Goal: Check status: Check status

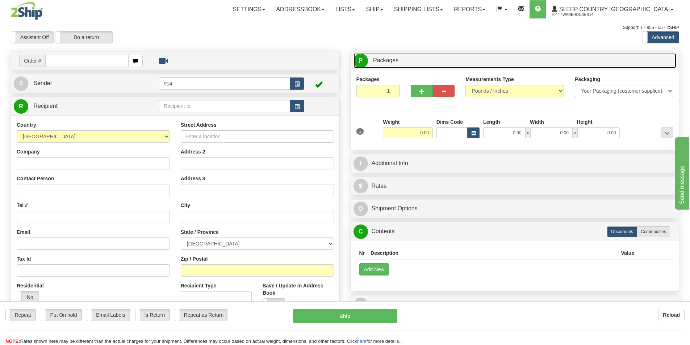
click at [446, 56] on link "P Packages 1 Packages - Weight: 0.00 Lbs" at bounding box center [514, 60] width 323 height 15
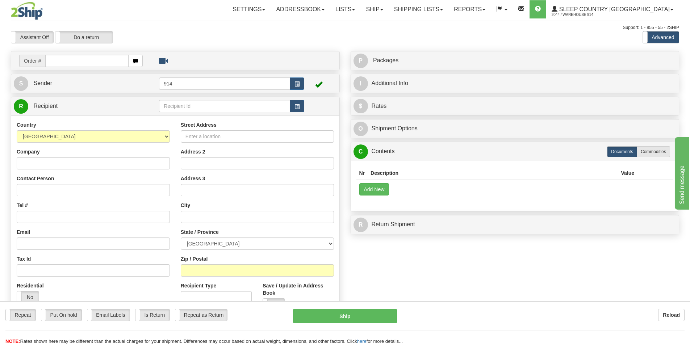
click at [417, 47] on div "Toggle navigation Settings Shipping Preferences Fields Preferences New" at bounding box center [345, 204] width 690 height 408
click at [388, 8] on link "Ship" at bounding box center [374, 9] width 28 height 18
click at [381, 37] on span "OnHold / Order Queue" at bounding box center [355, 35] width 51 height 6
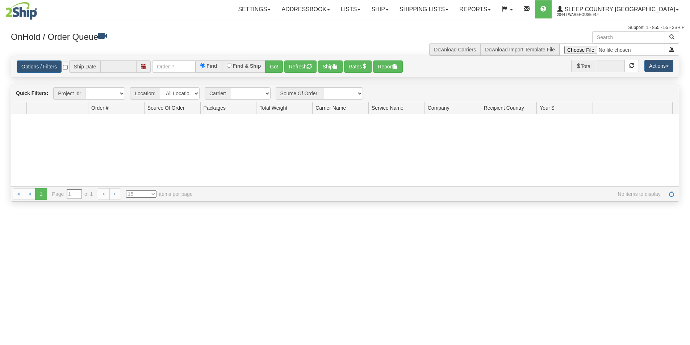
type input "[DATE]"
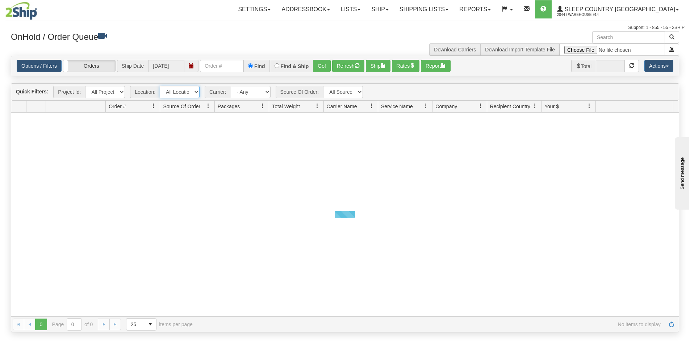
click at [180, 92] on select "All Locations 914 9009 [GEOGRAPHIC_DATA] SLE BEDDN ZINUC" at bounding box center [180, 92] width 40 height 12
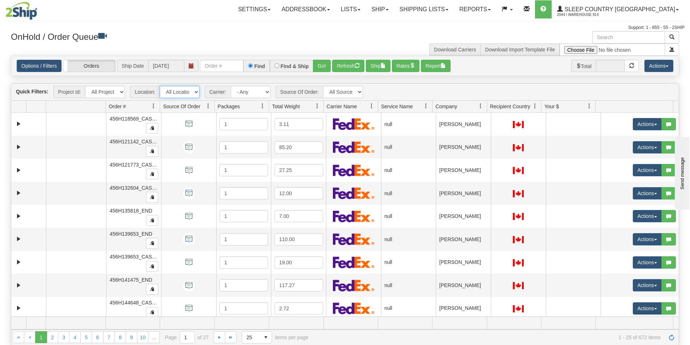
select select "7603"
click at [160, 86] on select "All Locations 914 9009 [GEOGRAPHIC_DATA] SLE BEDDN ZINUC" at bounding box center [180, 92] width 40 height 12
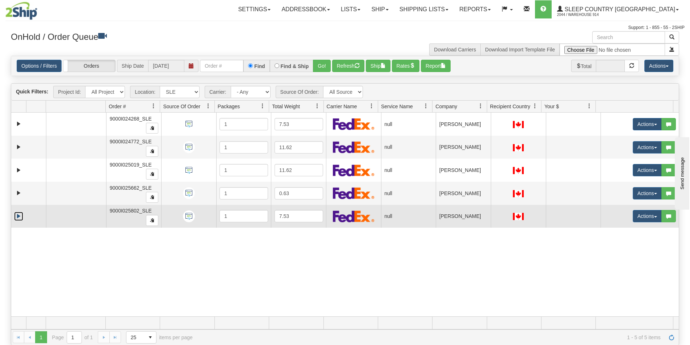
click at [21, 214] on link "Expand" at bounding box center [18, 216] width 9 height 9
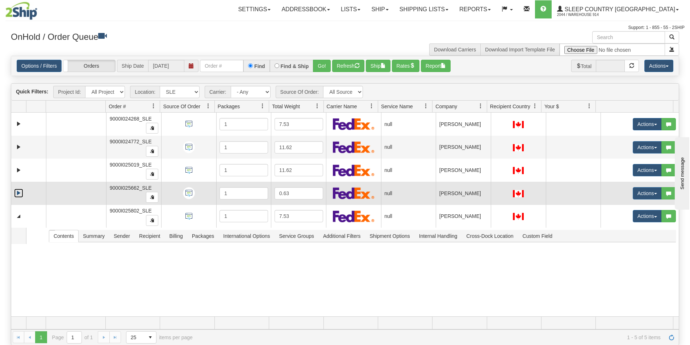
click at [22, 193] on link "Expand" at bounding box center [18, 193] width 9 height 9
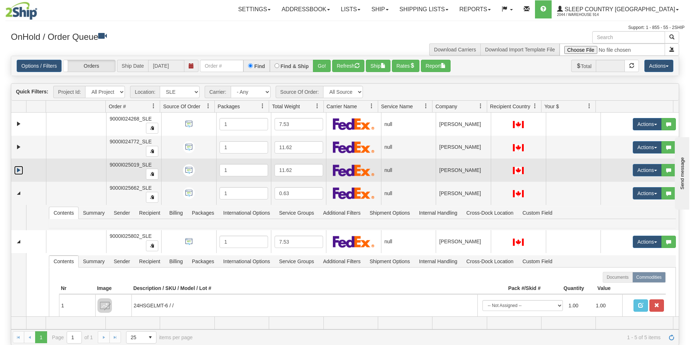
click at [19, 171] on link "Expand" at bounding box center [18, 170] width 9 height 9
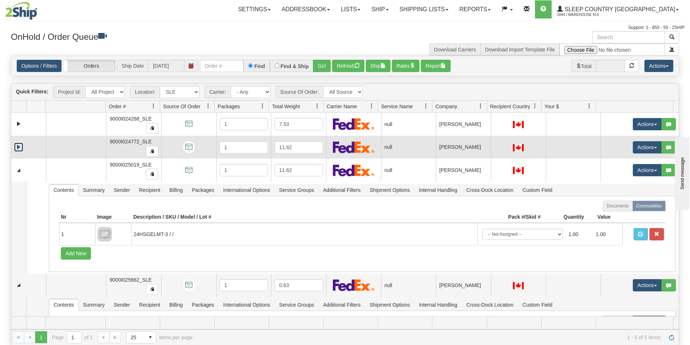
click at [21, 150] on link "Expand" at bounding box center [18, 147] width 9 height 9
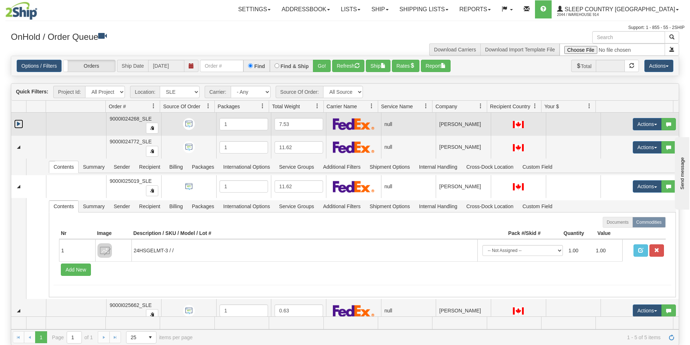
click at [19, 128] on link "Expand" at bounding box center [18, 123] width 9 height 9
